Goal: Task Accomplishment & Management: Manage account settings

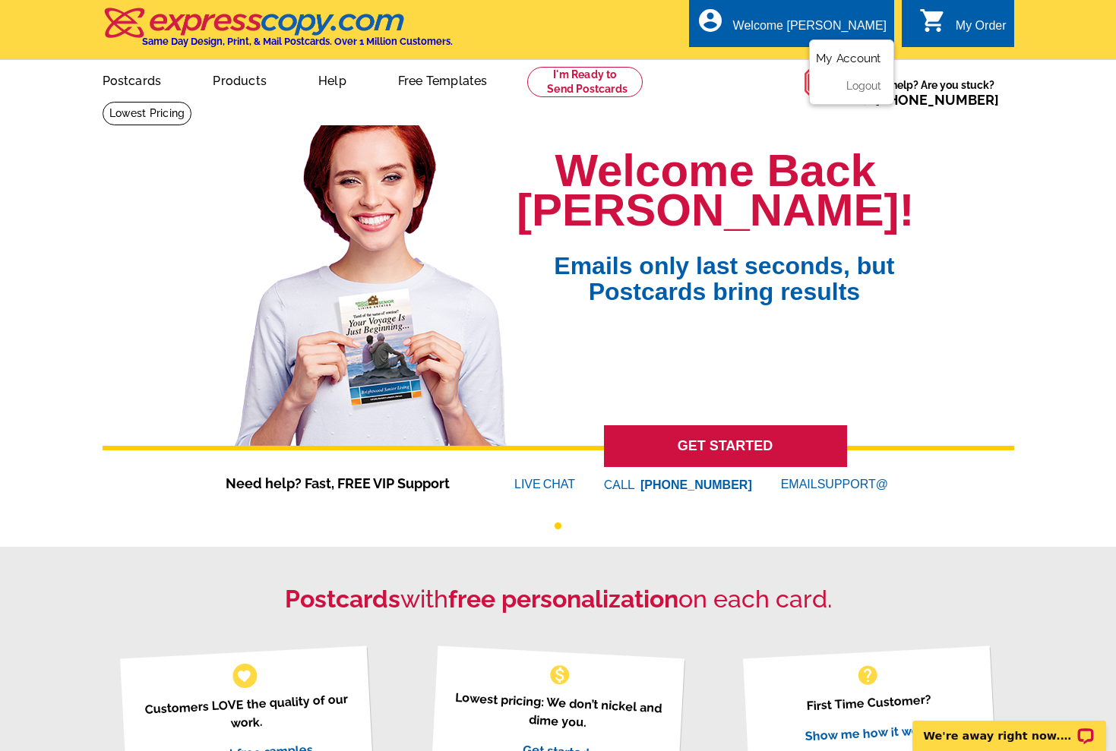
click at [847, 54] on link "My Account" at bounding box center [848, 59] width 65 height 14
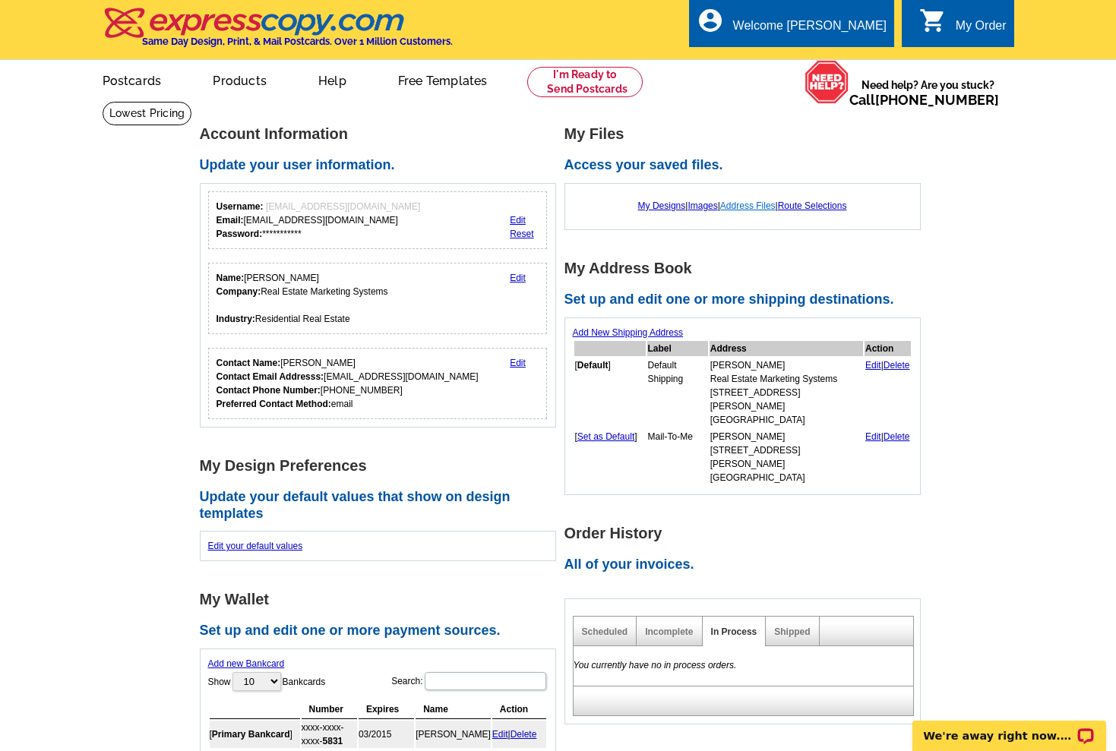
click at [744, 207] on link "Address Files" at bounding box center [747, 206] width 55 height 11
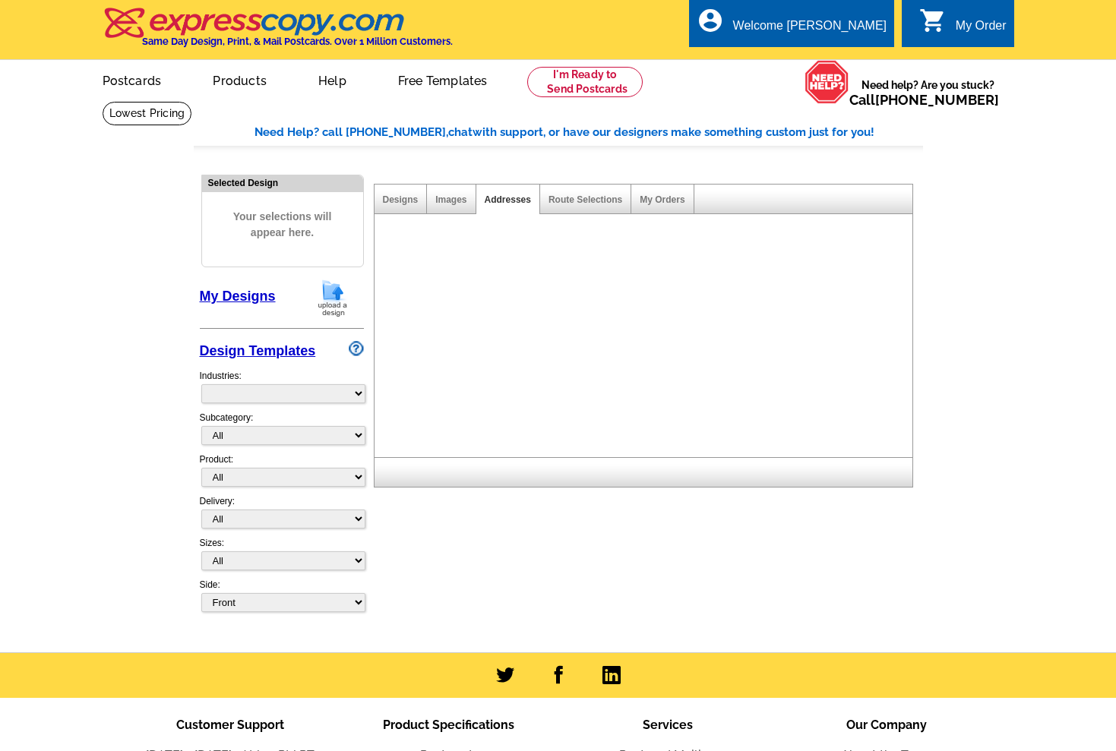
select select "785"
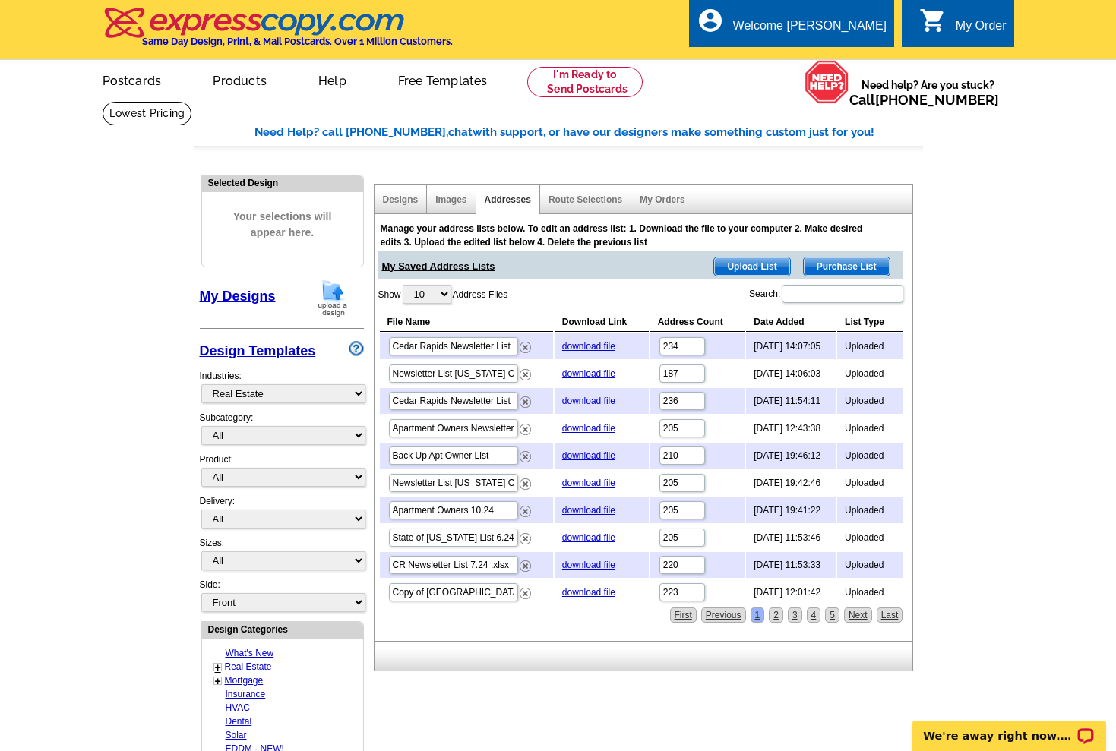
click at [511, 308] on div "Show 10 25 50 100 Address Files Search: File Name Download Link Address Count D…" at bounding box center [641, 445] width 527 height 324
click at [526, 298] on div "Show 10 25 50 100 Address Files Search: File Name Download Link Address Count D…" at bounding box center [641, 445] width 527 height 324
click at [547, 285] on div "Show 10 25 50 100 Address Files Search: File Name Download Link Address Count D…" at bounding box center [641, 445] width 527 height 324
click at [737, 262] on span "Upload List" at bounding box center [751, 267] width 75 height 18
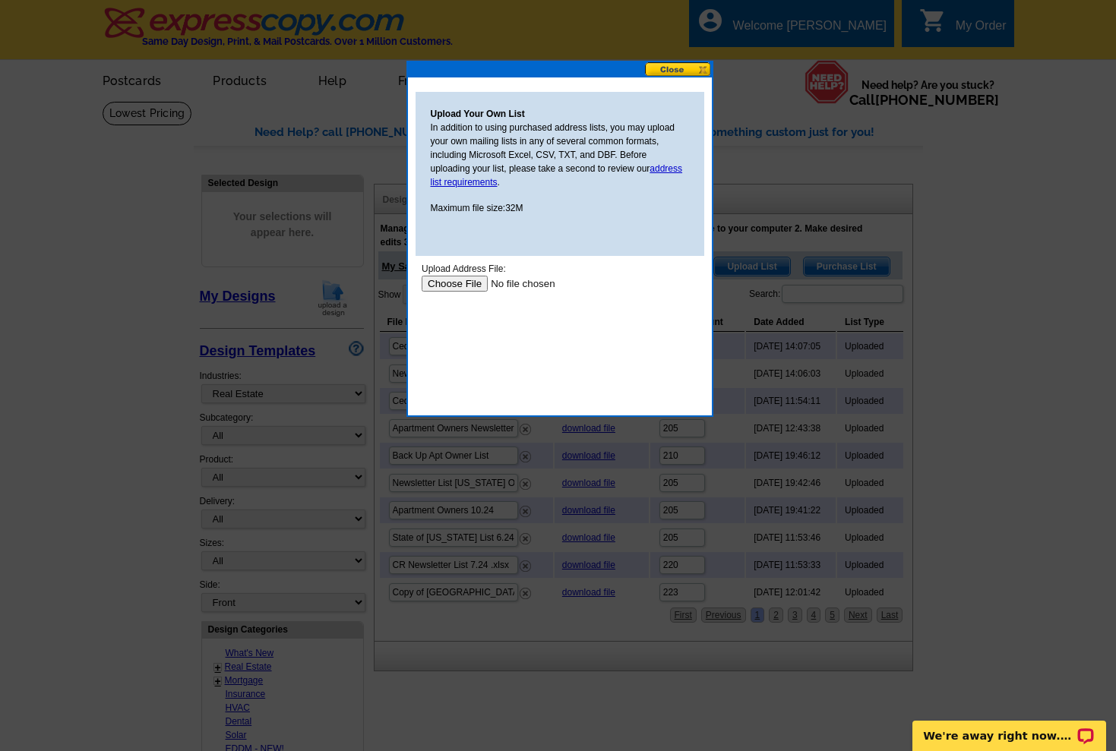
click at [466, 284] on input "file" at bounding box center [517, 284] width 192 height 16
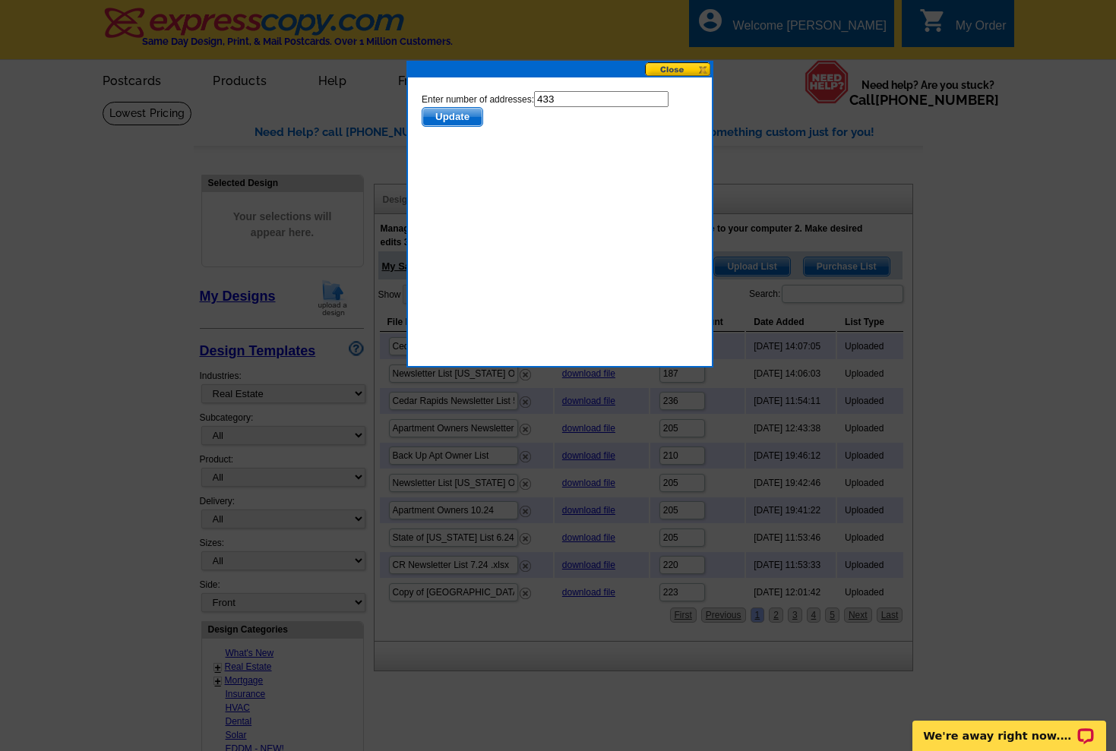
click at [461, 117] on span "Update" at bounding box center [452, 117] width 60 height 18
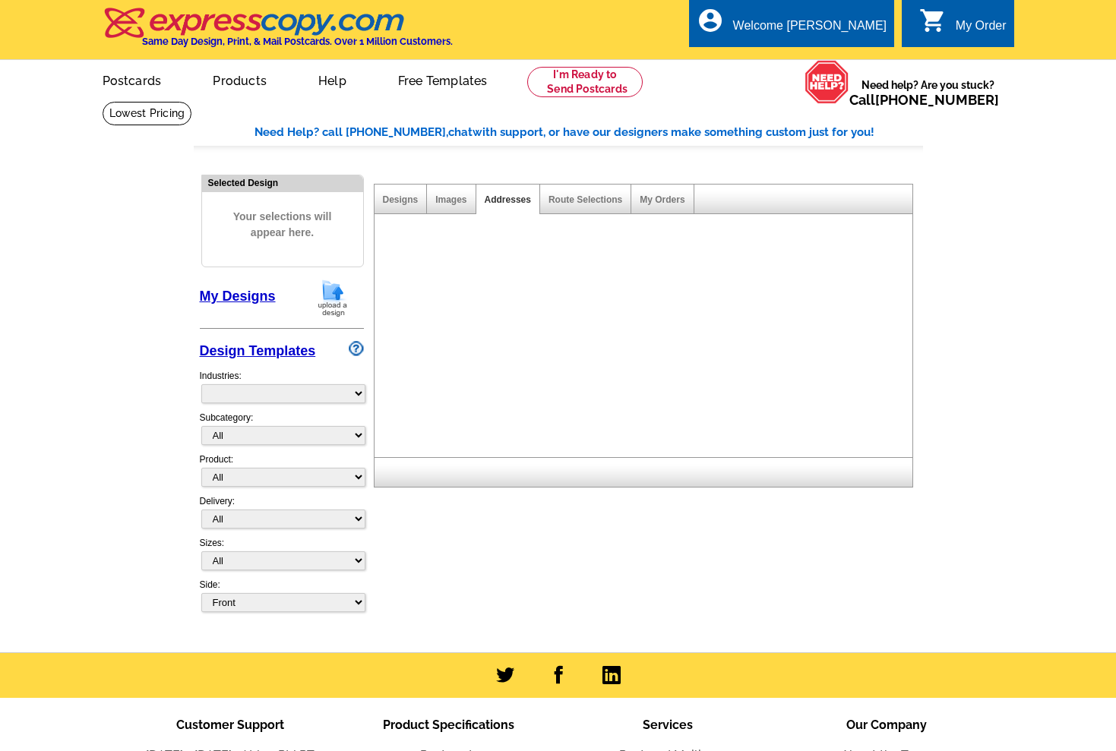
select select "785"
